Goal: Manage account settings

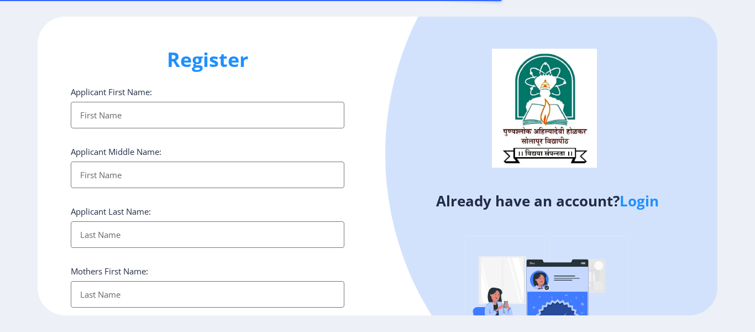
select select
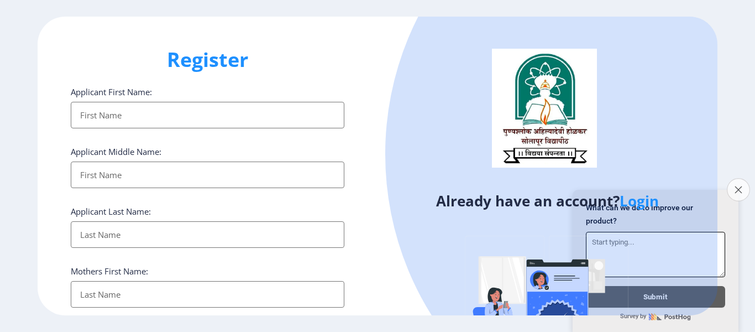
click at [732, 181] on button "Close survey" at bounding box center [738, 189] width 23 height 23
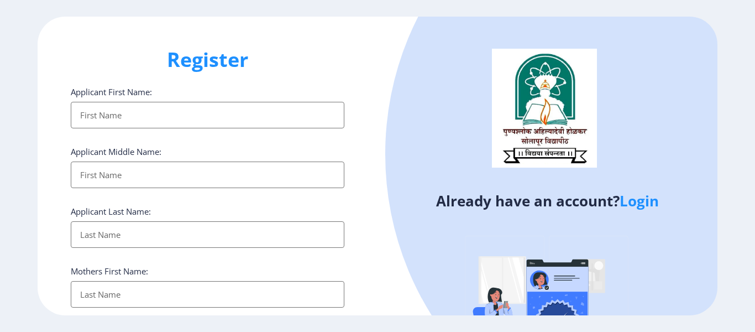
click at [648, 202] on link "Login" at bounding box center [639, 201] width 39 height 20
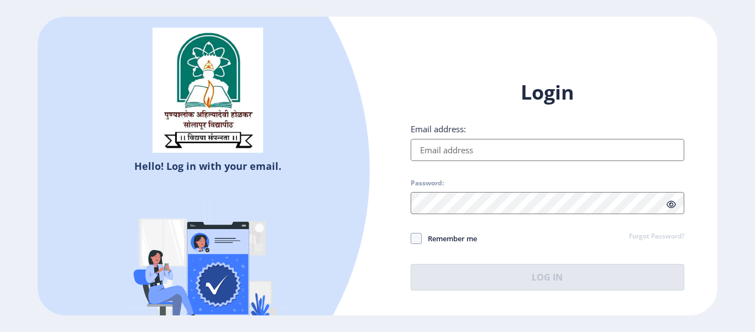
click at [452, 146] on input "Email address:" at bounding box center [548, 150] width 274 height 22
type input "[EMAIL_ADDRESS][DOMAIN_NAME]"
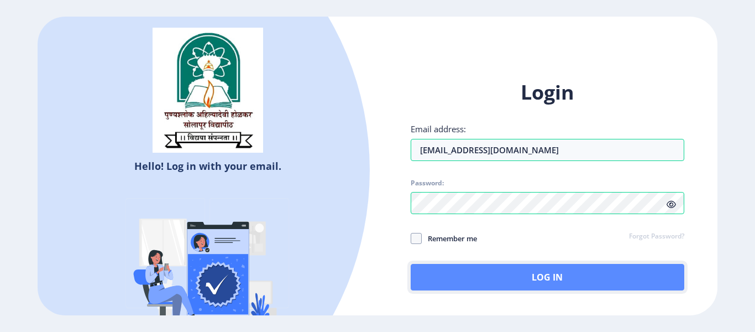
click at [492, 269] on button "Log In" at bounding box center [548, 277] width 274 height 27
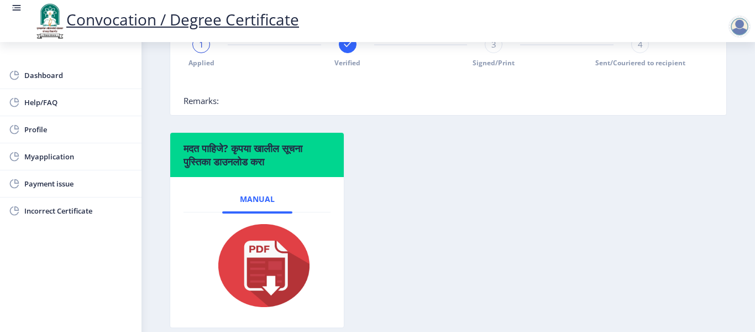
scroll to position [202, 0]
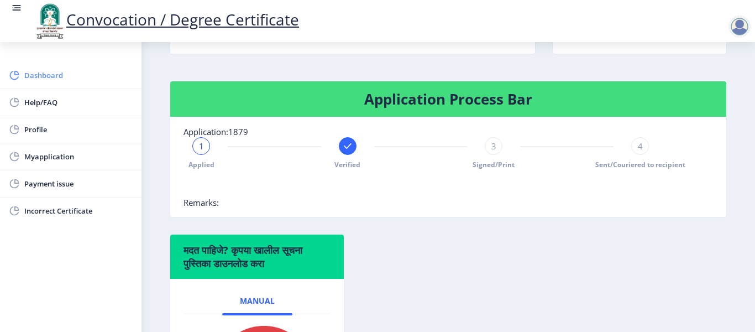
click at [44, 75] on span "Dashboard" at bounding box center [78, 75] width 108 height 13
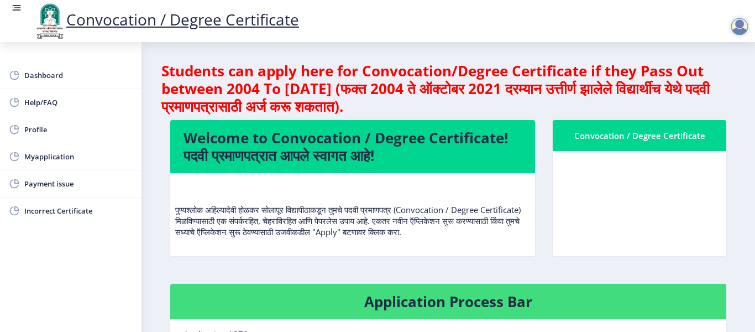
drag, startPoint x: 230, startPoint y: 249, endPoint x: 166, endPoint y: 205, distance: 77.7
click at [166, 205] on div "Welcome to Convocation / Degree Certificate! पदवी प्रमाणपत्रात आपले स्वागत आहे!…" at bounding box center [352, 195] width 382 height 153
click at [182, 219] on p "पुण्यश्लोक अहिल्यादेवी होळकर सोलापूर विद्यापीठाकडून तुमचे पदवी प्रमाणपत्र (Conv…" at bounding box center [352, 209] width 355 height 55
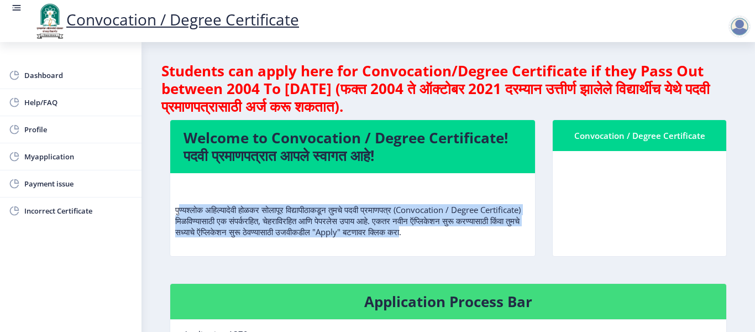
drag, startPoint x: 179, startPoint y: 207, endPoint x: 206, endPoint y: 243, distance: 45.0
click at [206, 237] on p "पुण्यश्लोक अहिल्यादेवी होळकर सोलापूर विद्यापीठाकडून तुमचे पदवी प्रमाणपत्र (Conv…" at bounding box center [352, 209] width 355 height 55
click at [200, 237] on p "पुण्यश्लोक अहिल्यादेवी होळकर सोलापूर विद्यापीठाकडून तुमचे पदवी प्रमाणपत्र (Conv…" at bounding box center [352, 209] width 355 height 55
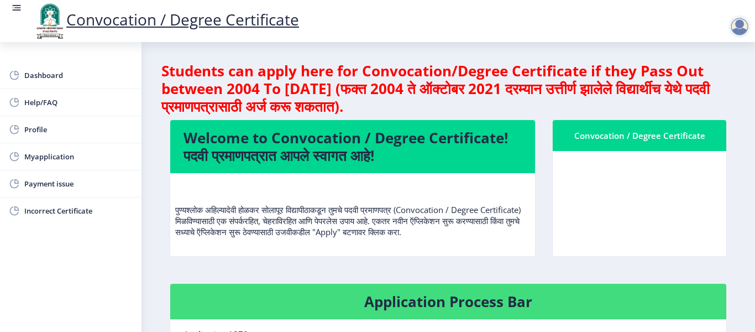
click at [197, 237] on p "पुण्यश्लोक अहिल्यादेवी होळकर सोलापूर विद्यापीठाकडून तुमचे पदवी प्रमाणपत्र (Conv…" at bounding box center [352, 209] width 355 height 55
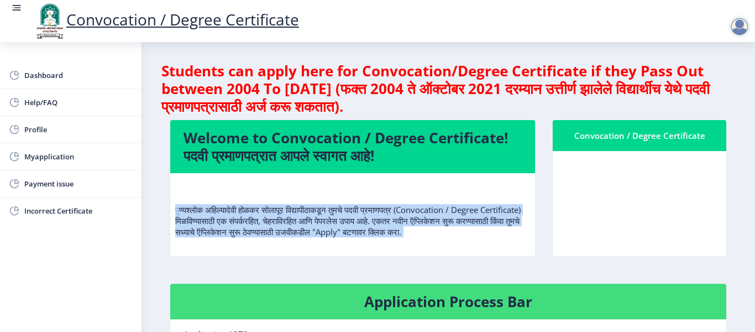
click at [197, 237] on p "पुण्यश्लोक अहिल्यादेवी होळकर सोलापूर विद्यापीठाकडून तुमचे पदवी प्रमाणपत्र (Conv…" at bounding box center [352, 209] width 355 height 55
click at [169, 216] on div "Welcome to Convocation / Degree Certificate! पदवी प्रमाणपत्रात आपले स्वागत आहे!…" at bounding box center [352, 195] width 382 height 153
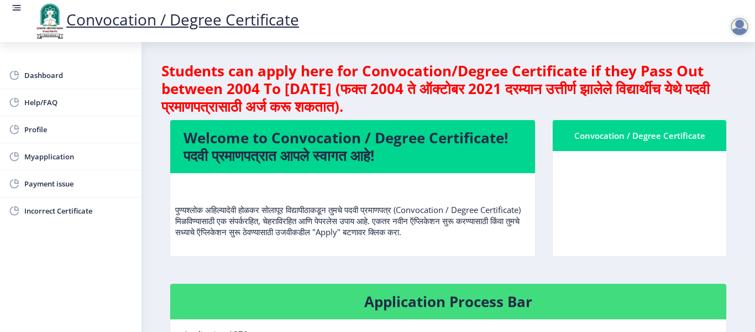
drag, startPoint x: 174, startPoint y: 211, endPoint x: 220, endPoint y: 249, distance: 59.7
click at [220, 249] on nb-card-body "पुण्यश्लोक अहिल्यादेवी होळकर सोलापूर विद्यापीठाकडून तुमचे पदवी प्रमाणपत्र (Conv…" at bounding box center [352, 214] width 365 height 83
click at [239, 158] on h4 "Welcome to Convocation / Degree Certificate! पदवी प्रमाणपत्रात आपले स्वागत आहे!" at bounding box center [353, 146] width 338 height 35
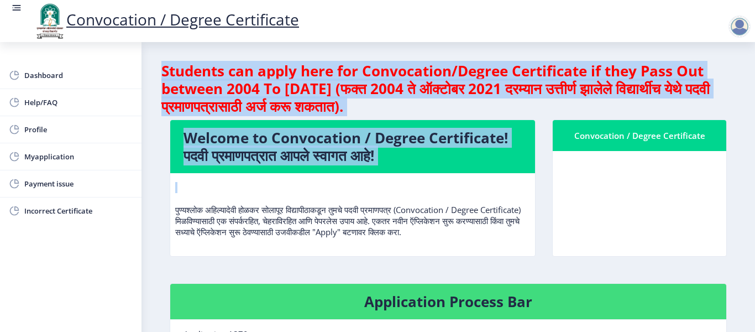
drag, startPoint x: 239, startPoint y: 158, endPoint x: 231, endPoint y: 78, distance: 80.0
click at [235, 181] on nb-card-body "पुण्यश्लोक अहिल्यादेवी होळकर सोलापूर विद्यापीठाकडून तुमचे पदवी प्रमाणपत्र (Conv…" at bounding box center [352, 214] width 365 height 83
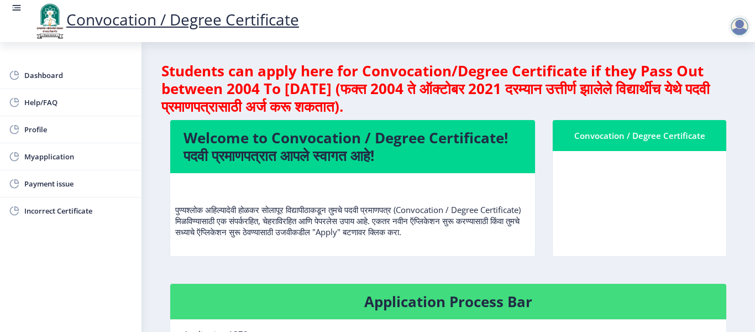
click at [213, 237] on p "पुण्यश्लोक अहिल्यादेवी होळकर सोलापूर विद्यापीठाकडून तुमचे पदवी प्रमाणपत्र (Conv…" at bounding box center [352, 209] width 355 height 55
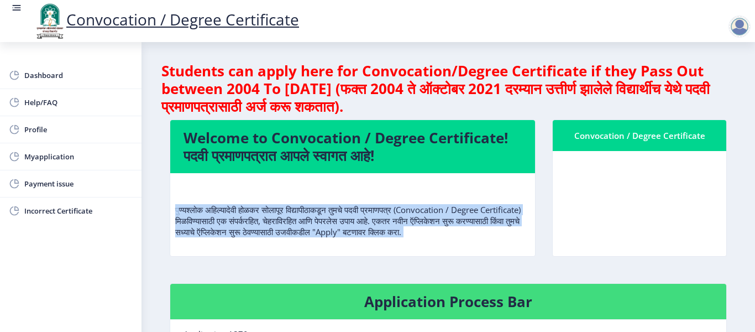
drag, startPoint x: 213, startPoint y: 241, endPoint x: 191, endPoint y: 208, distance: 39.1
click at [191, 208] on p "पुण्यश्लोक अहिल्यादेवी होळकर सोलापूर विद्यापीठाकडून तुमचे पदवी प्रमाणपत्र (Conv…" at bounding box center [352, 209] width 355 height 55
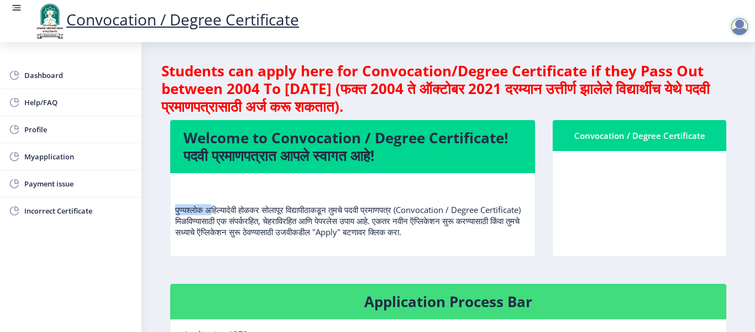
click at [191, 208] on p "पुण्यश्लोक अहिल्यादेवी होळकर सोलापूर विद्यापीठाकडून तुमचे पदवी प्रमाणपत्र (Conv…" at bounding box center [352, 209] width 355 height 55
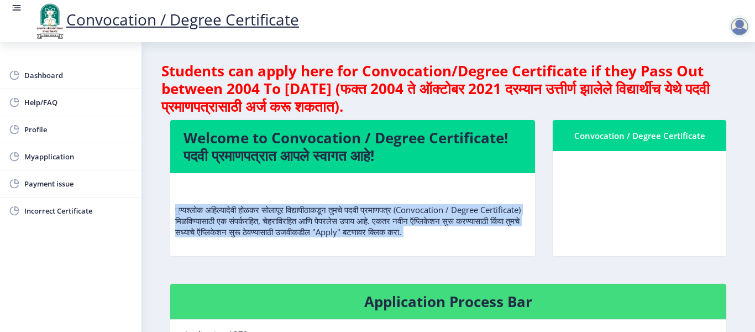
drag, startPoint x: 191, startPoint y: 208, endPoint x: 207, endPoint y: 253, distance: 47.6
click at [207, 246] on div "पुण्यश्लोक अहिल्यादेवी होळकर सोलापूर विद्यापीठाकडून तुमचे पदवी प्रमाणपत्र (Conv…" at bounding box center [352, 214] width 355 height 64
click at [39, 71] on span "Dashboard" at bounding box center [78, 75] width 108 height 13
click at [400, 233] on p "पुण्यश्लोक अहिल्यादेवी होळकर सोलापूर विद्यापीठाकडून तुमचे पदवी प्रमाणपत्र (Conv…" at bounding box center [352, 209] width 355 height 55
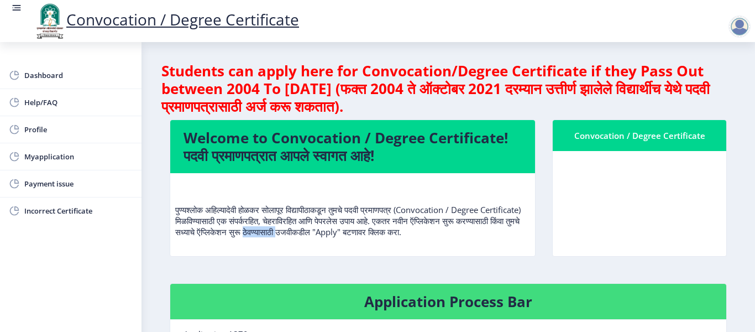
click at [400, 233] on p "पुण्यश्लोक अहिल्यादेवी होळकर सोलापूर विद्यापीठाकडून तुमचे पदवी प्रमाणपत्र (Conv…" at bounding box center [352, 209] width 355 height 55
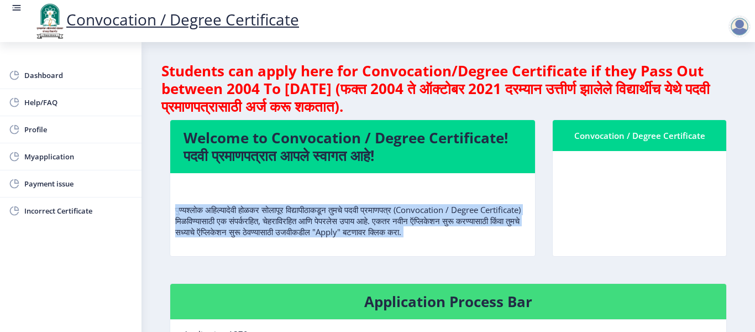
click at [400, 233] on p "पुण्यश्लोक अहिल्यादेवी होळकर सोलापूर विद्यापीठाकडून तुमचे पदवी प्रमाणपत्र (Conv…" at bounding box center [352, 209] width 355 height 55
click at [29, 108] on span "Help/FAQ" at bounding box center [78, 102] width 108 height 13
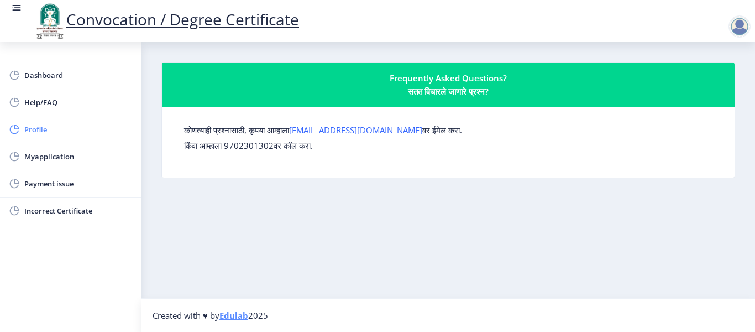
click at [30, 129] on span "Profile" at bounding box center [78, 129] width 108 height 13
select select "[DEMOGRAPHIC_DATA]"
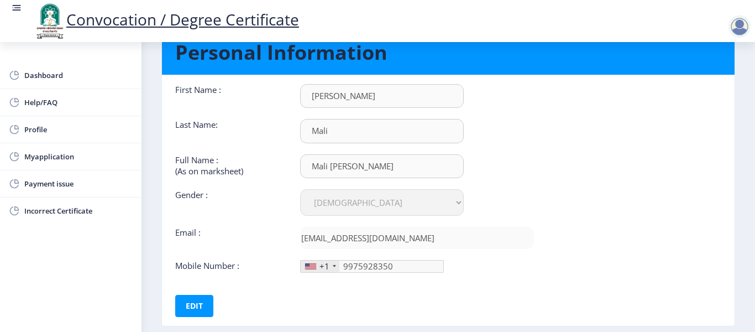
scroll to position [106, 0]
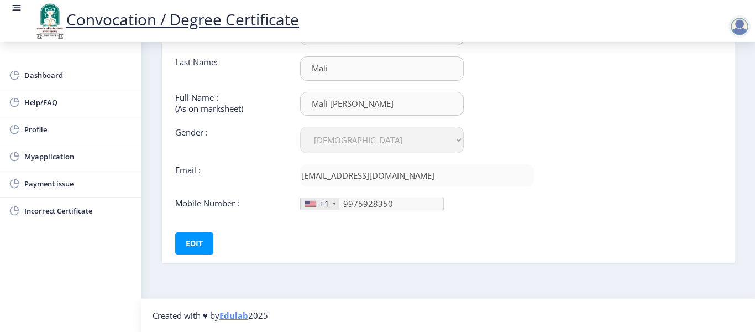
click at [324, 205] on div "+1" at bounding box center [324, 203] width 10 height 11
click at [328, 203] on div "+1" at bounding box center [324, 203] width 10 height 11
click at [186, 243] on button "Edit" at bounding box center [194, 243] width 38 height 22
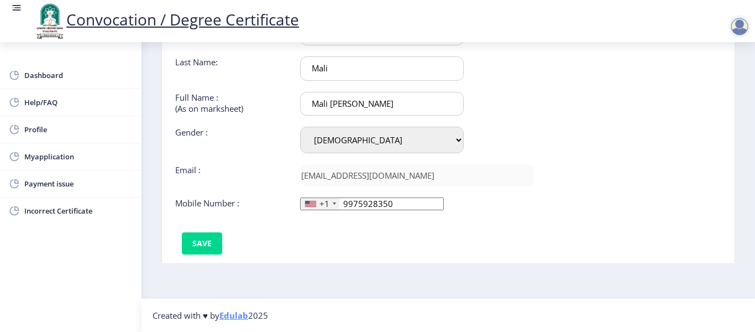
drag, startPoint x: 312, startPoint y: 203, endPoint x: 333, endPoint y: 204, distance: 20.5
click at [312, 203] on div at bounding box center [310, 204] width 11 height 6
click at [333, 204] on div at bounding box center [334, 203] width 3 height 2
click at [318, 203] on div "+1" at bounding box center [320, 204] width 39 height 12
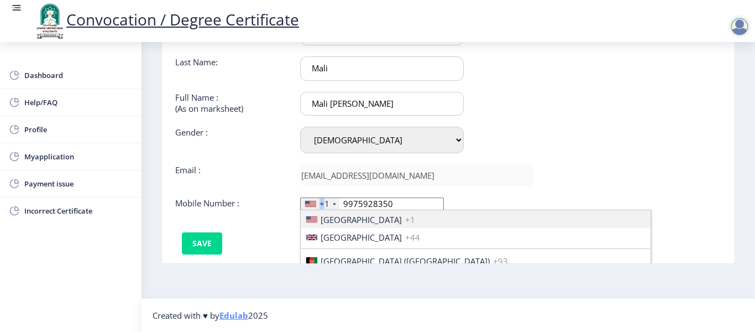
click at [318, 203] on div "+1" at bounding box center [320, 204] width 39 height 12
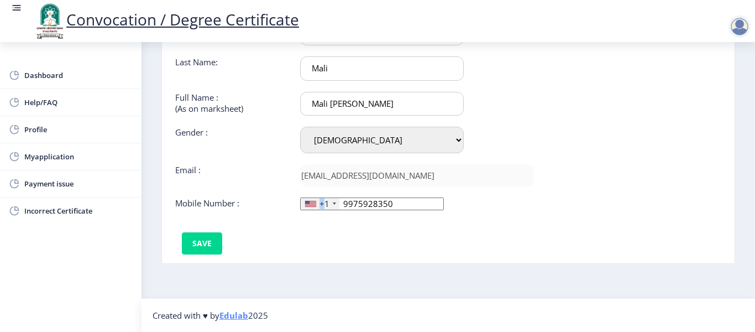
click at [317, 202] on div "+1" at bounding box center [320, 204] width 39 height 12
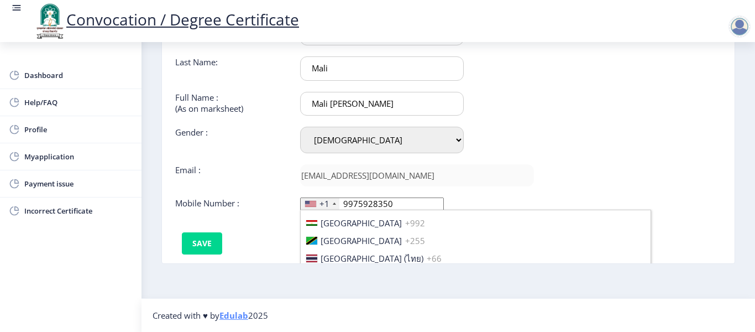
scroll to position [3786, 0]
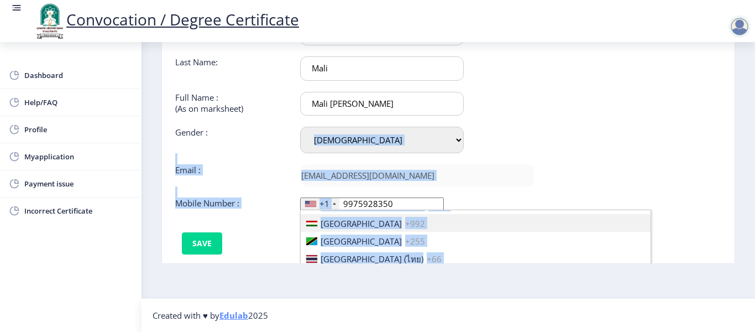
drag, startPoint x: 737, startPoint y: 155, endPoint x: 737, endPoint y: 206, distance: 51.4
click at [738, 206] on nb-card-body "First Name : [PERSON_NAME] Last Name: [GEOGRAPHIC_DATA] Full Name : (As on mark…" at bounding box center [448, 138] width 589 height 250
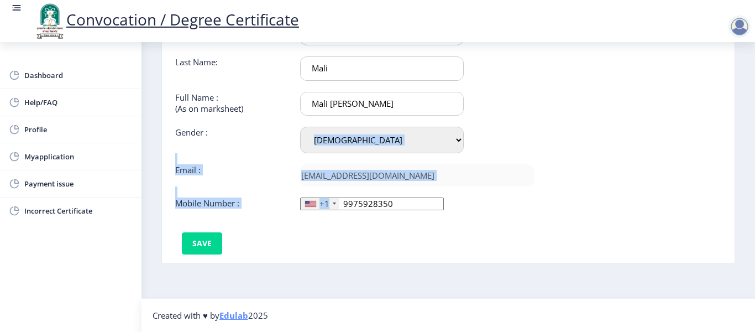
click at [536, 182] on div "[EMAIL_ADDRESS][DOMAIN_NAME]" at bounding box center [417, 175] width 250 height 22
click at [329, 203] on div "+1" at bounding box center [320, 204] width 39 height 12
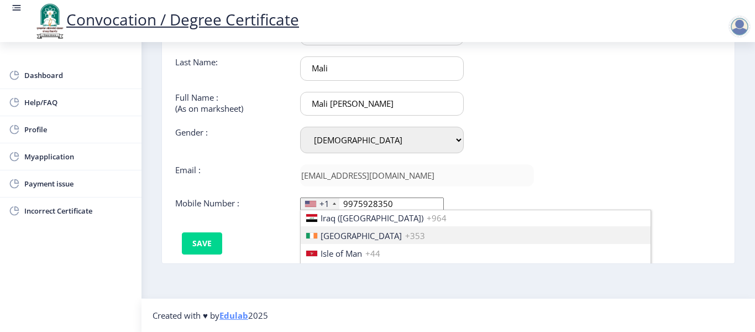
scroll to position [1755, 0]
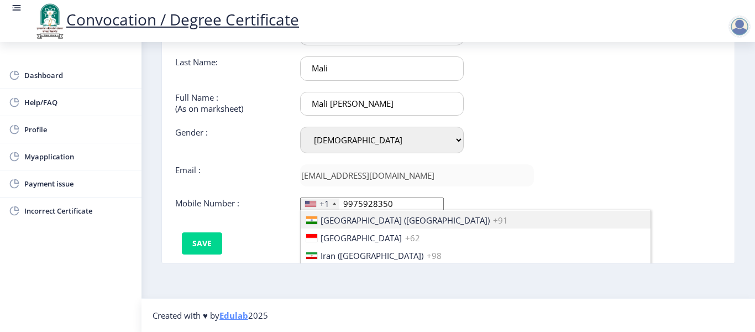
click at [324, 221] on span "[GEOGRAPHIC_DATA] ([GEOGRAPHIC_DATA])" at bounding box center [405, 219] width 169 height 11
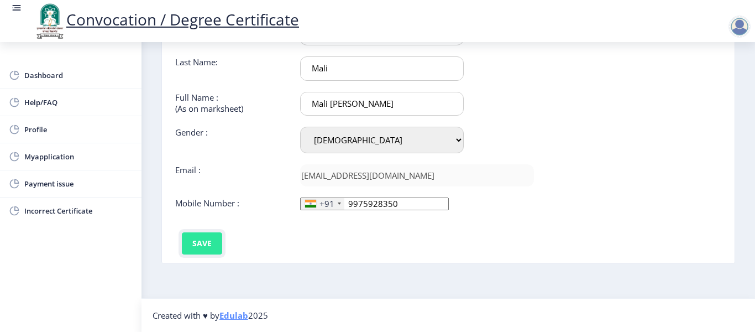
click at [195, 242] on button "Save" at bounding box center [202, 243] width 40 height 22
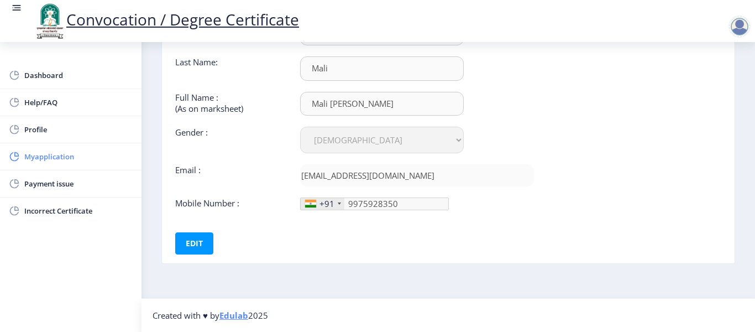
click at [38, 160] on span "Myapplication" at bounding box center [78, 156] width 108 height 13
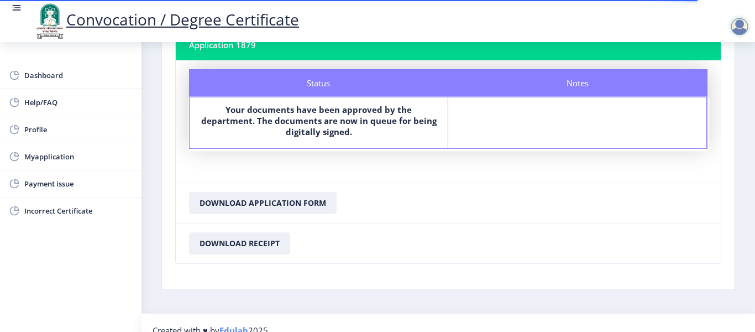
scroll to position [97, 0]
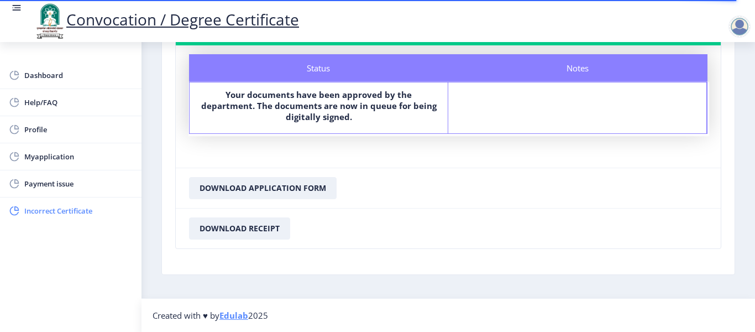
click at [75, 212] on span "Incorrect Certificate" at bounding box center [78, 210] width 108 height 13
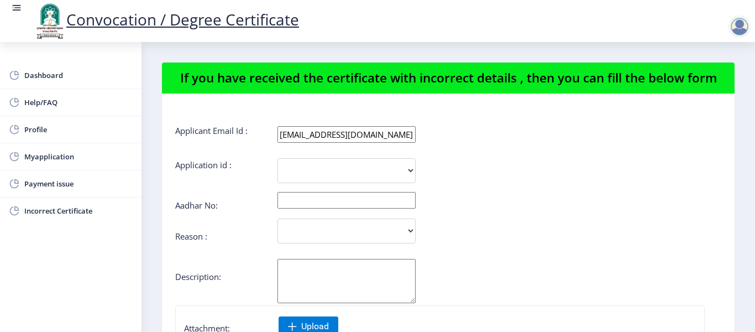
click at [732, 17] on div at bounding box center [741, 26] width 27 height 22
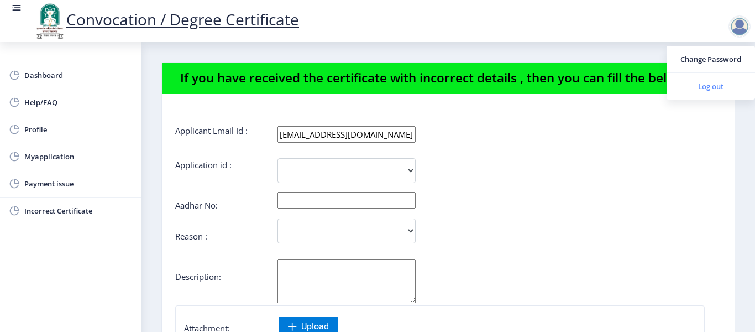
click at [704, 86] on span "Log out" at bounding box center [710, 86] width 71 height 13
